Goal: Task Accomplishment & Management: Complete application form

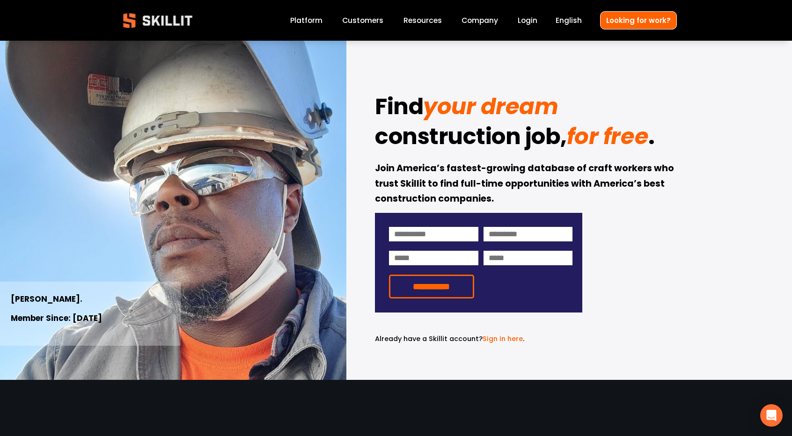
drag, startPoint x: 794, startPoint y: 54, endPoint x: 788, endPoint y: 3, distance: 51.4
drag, startPoint x: 606, startPoint y: 52, endPoint x: 650, endPoint y: 18, distance: 55.7
click at [679, 79] on div "**********" at bounding box center [396, 210] width 792 height 339
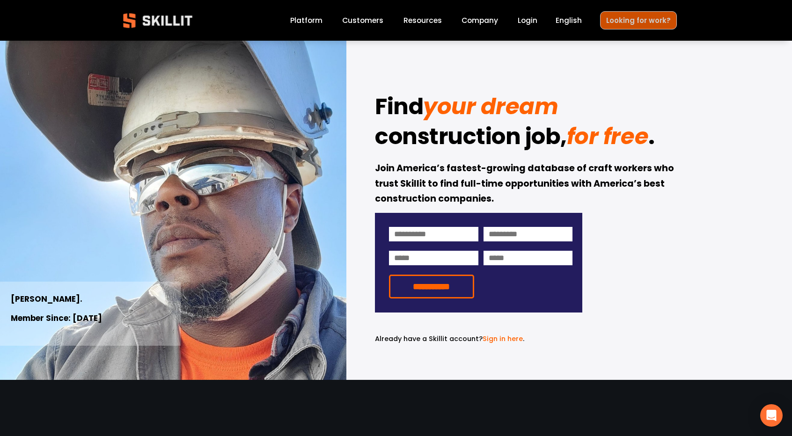
click at [662, 13] on link "Looking for work?" at bounding box center [638, 20] width 77 height 18
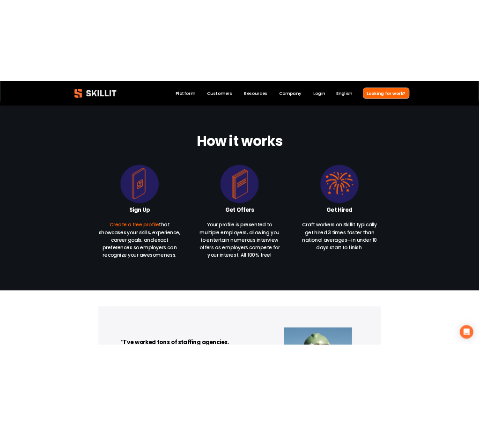
scroll to position [79, 0]
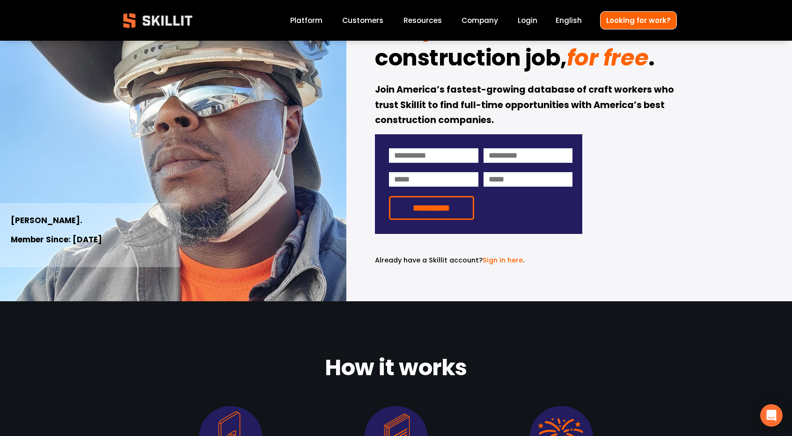
click at [505, 258] on link "Sign in here" at bounding box center [502, 259] width 40 height 9
